Goal: Task Accomplishment & Management: Use online tool/utility

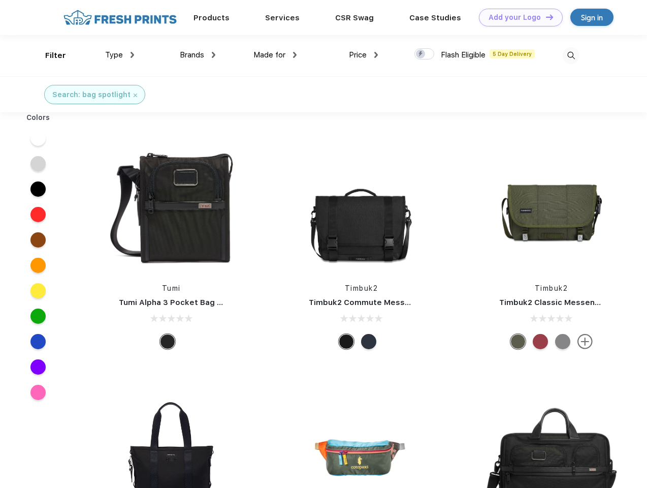
scroll to position [1, 0]
click at [517, 17] on link "Add your Logo Design Tool" at bounding box center [521, 18] width 84 height 18
click at [0, 0] on div "Design Tool" at bounding box center [0, 0] width 0 height 0
click at [545, 17] on link "Add your Logo Design Tool" at bounding box center [521, 18] width 84 height 18
click at [49, 55] on div "Filter" at bounding box center [55, 56] width 21 height 12
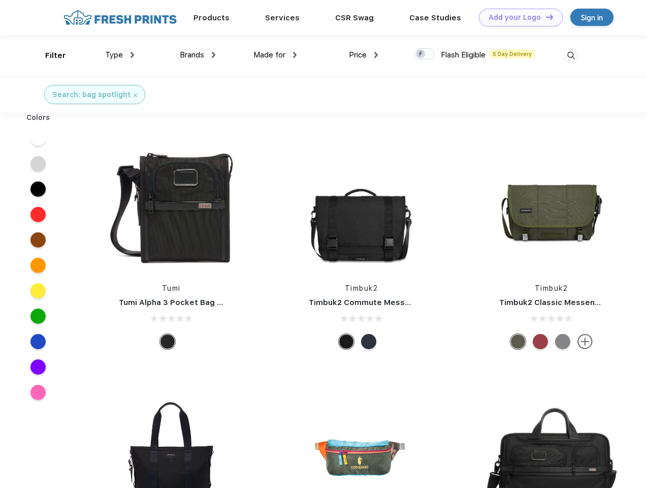
click at [120, 55] on span "Type" at bounding box center [114, 54] width 18 height 9
click at [198, 55] on span "Brands" at bounding box center [192, 54] width 24 height 9
click at [275, 55] on span "Made for" at bounding box center [269, 54] width 32 height 9
click at [364, 55] on span "Price" at bounding box center [358, 54] width 18 height 9
click at [425, 54] on div at bounding box center [424, 53] width 20 height 11
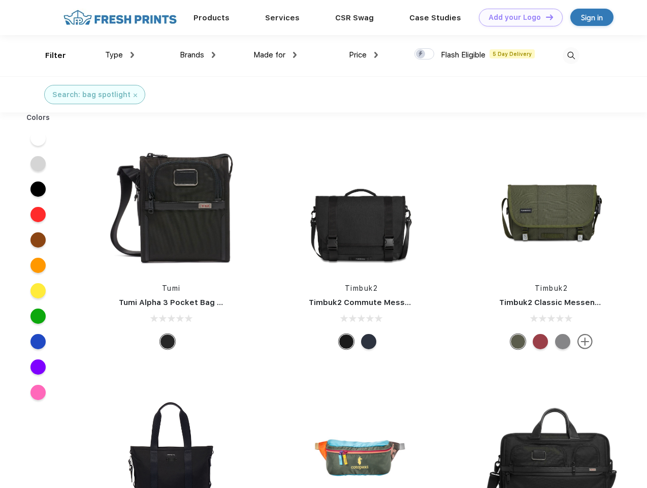
click at [421, 54] on input "checkbox" at bounding box center [417, 51] width 7 height 7
click at [571, 55] on img at bounding box center [571, 55] width 17 height 17
